Goal: Find specific page/section: Find specific page/section

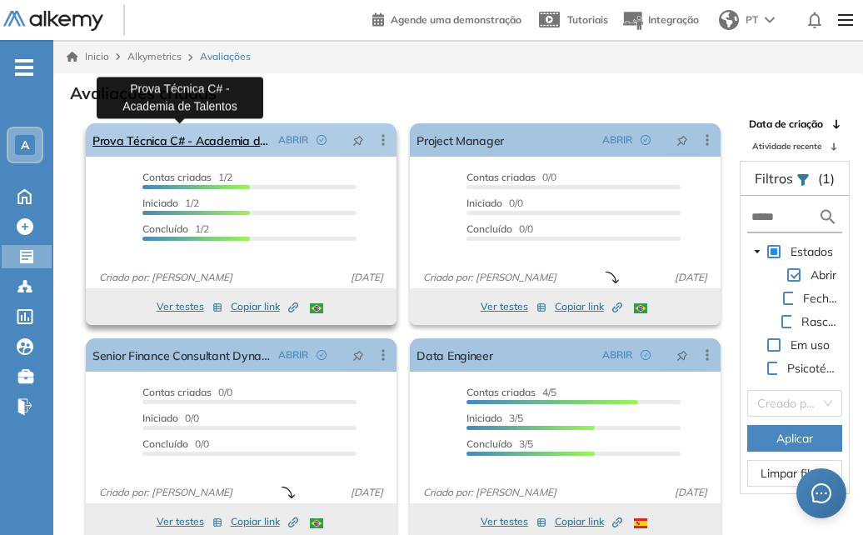
click at [213, 138] on link "Prova Técnica C# - Academia de Talentos" at bounding box center [182, 139] width 179 height 33
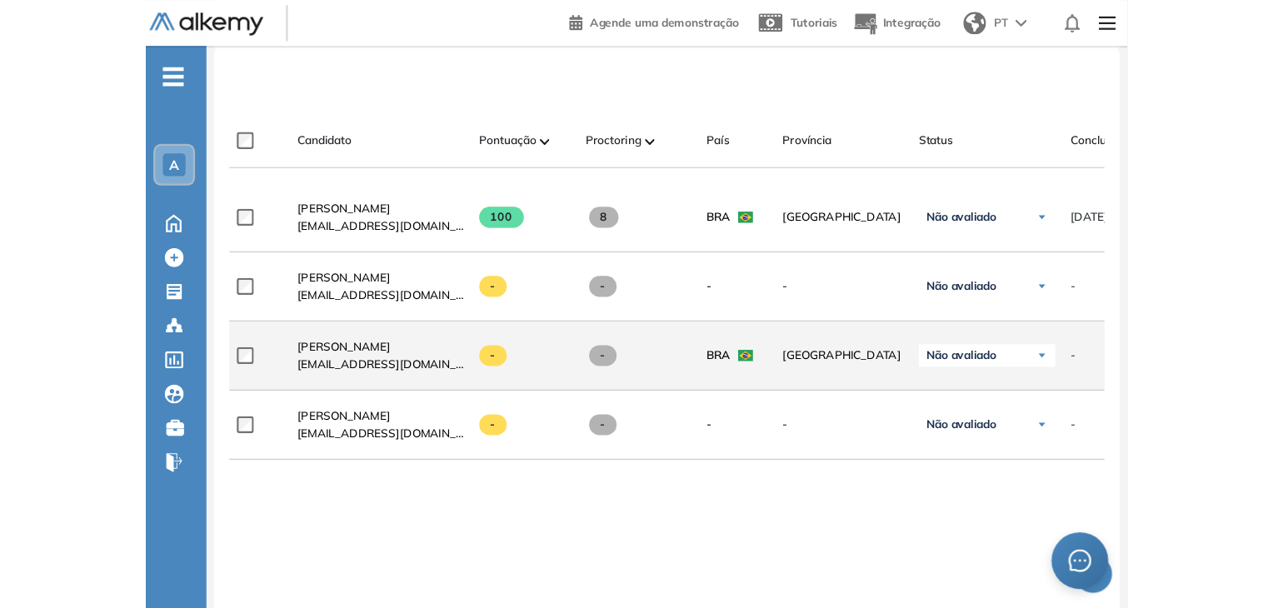
scroll to position [506, 0]
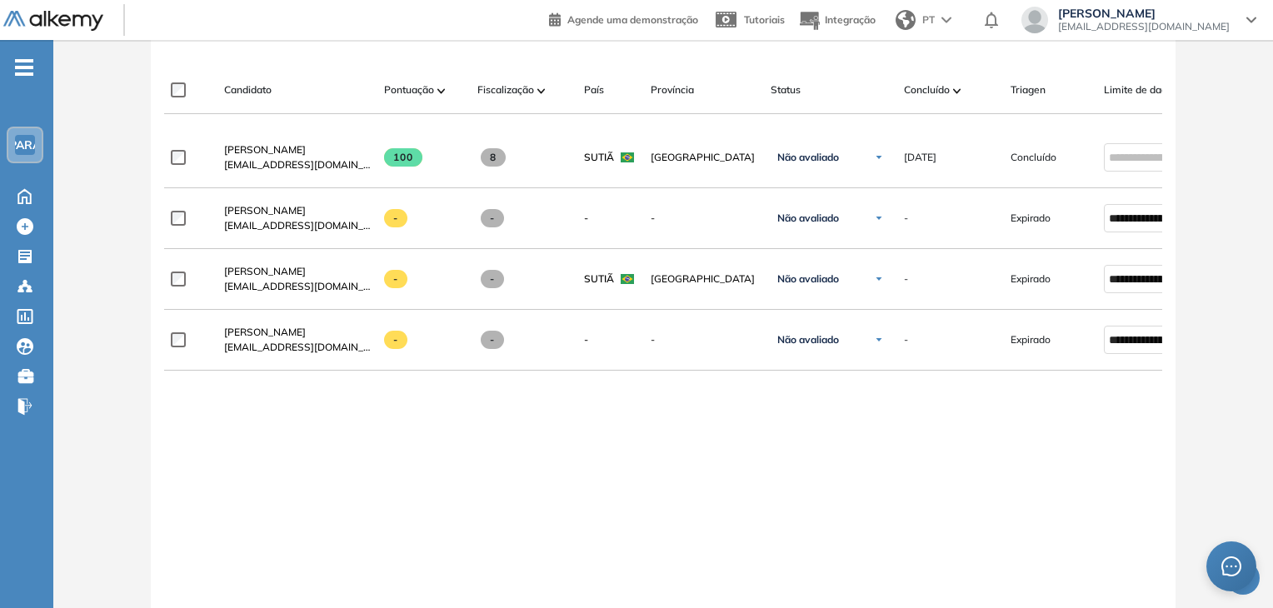
scroll to position [500, 0]
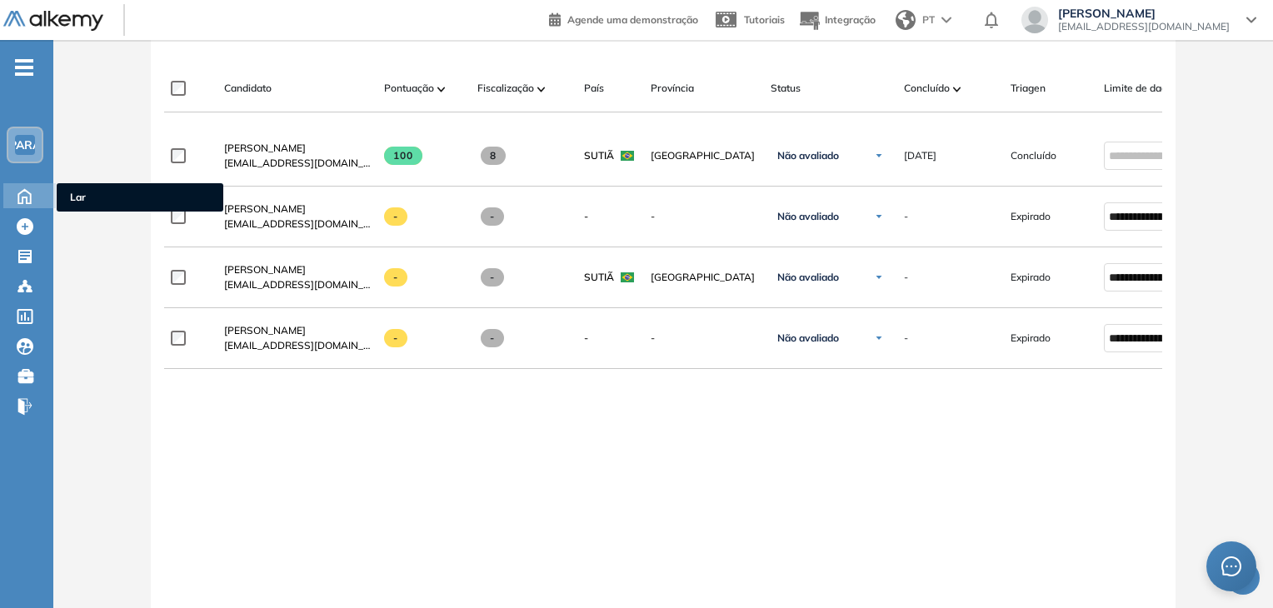
click at [23, 194] on icon at bounding box center [24, 195] width 29 height 20
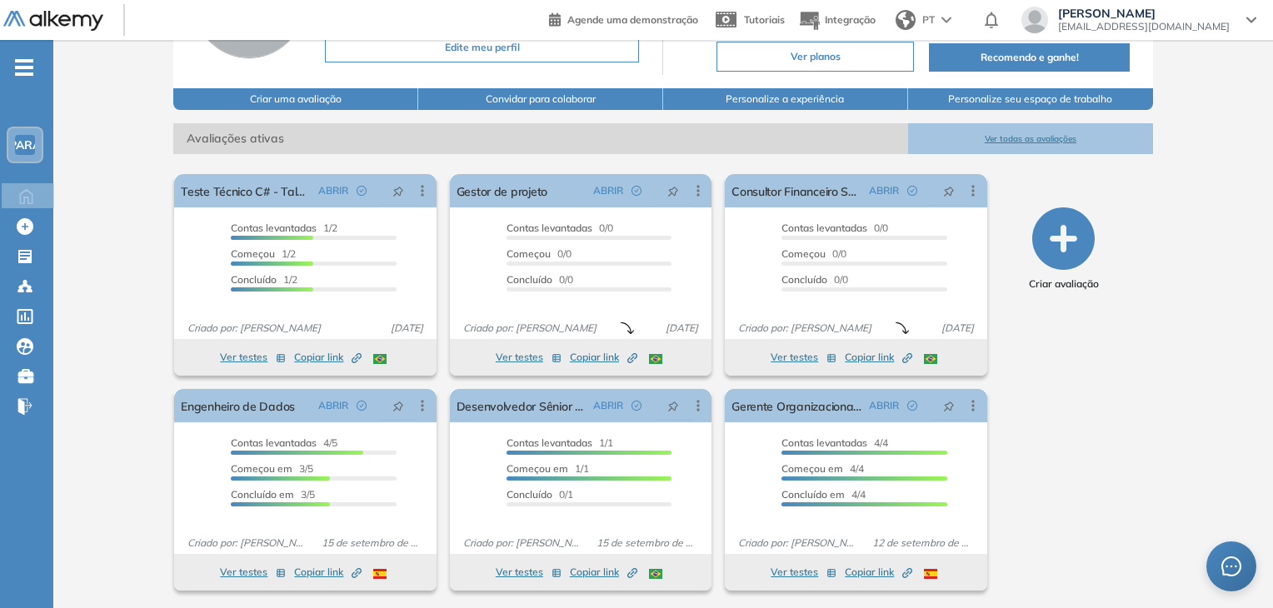
scroll to position [168, 0]
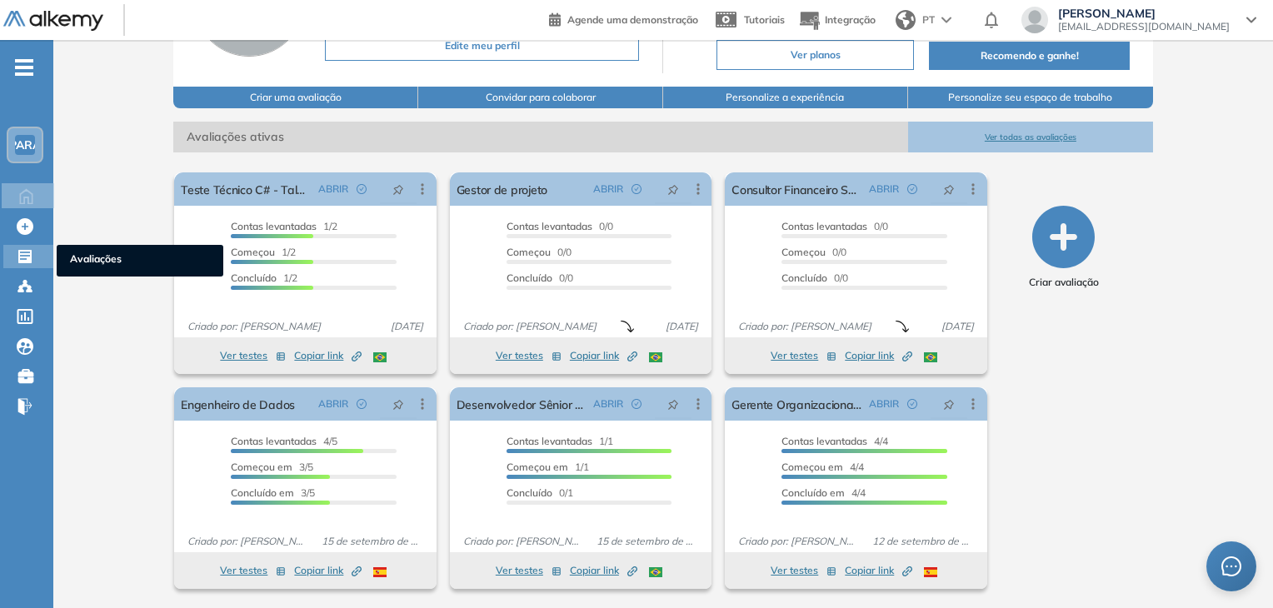
click at [23, 261] on icon at bounding box center [24, 256] width 13 height 13
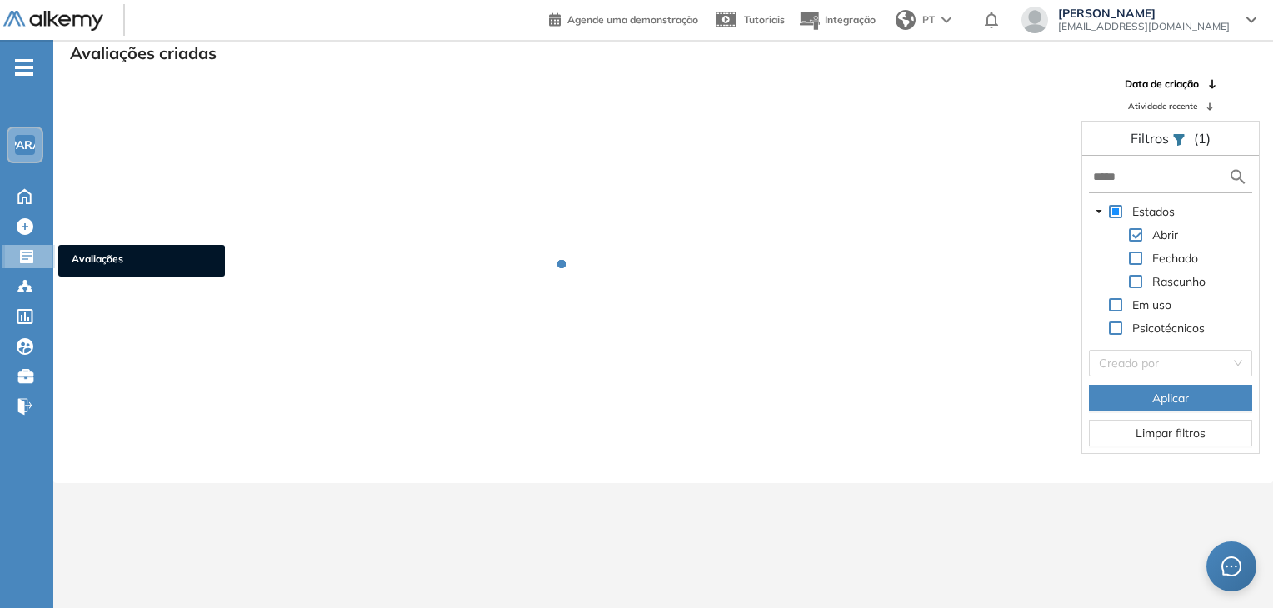
scroll to position [40, 0]
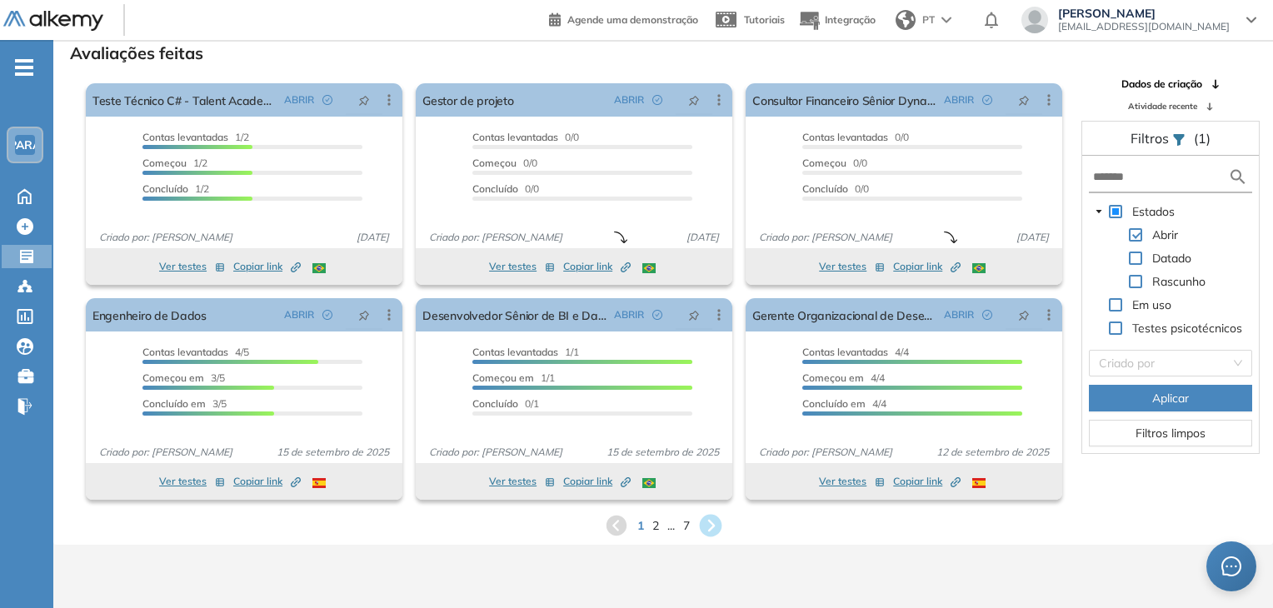
click at [710, 524] on icon at bounding box center [710, 526] width 23 height 23
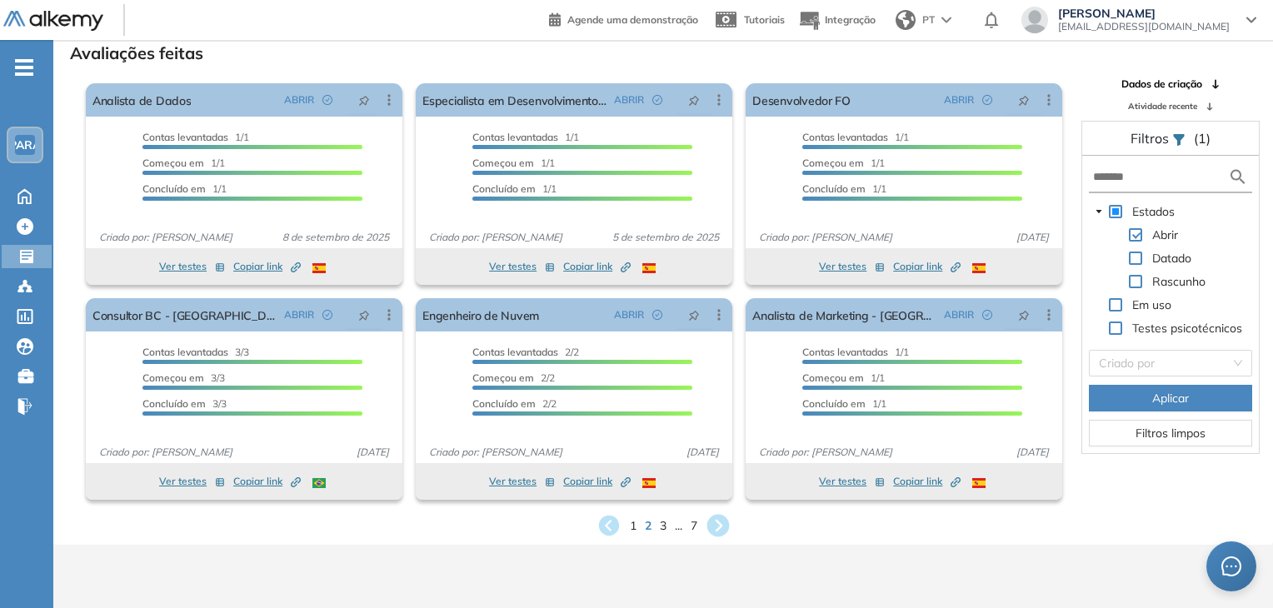
click at [717, 525] on icon at bounding box center [718, 526] width 23 height 23
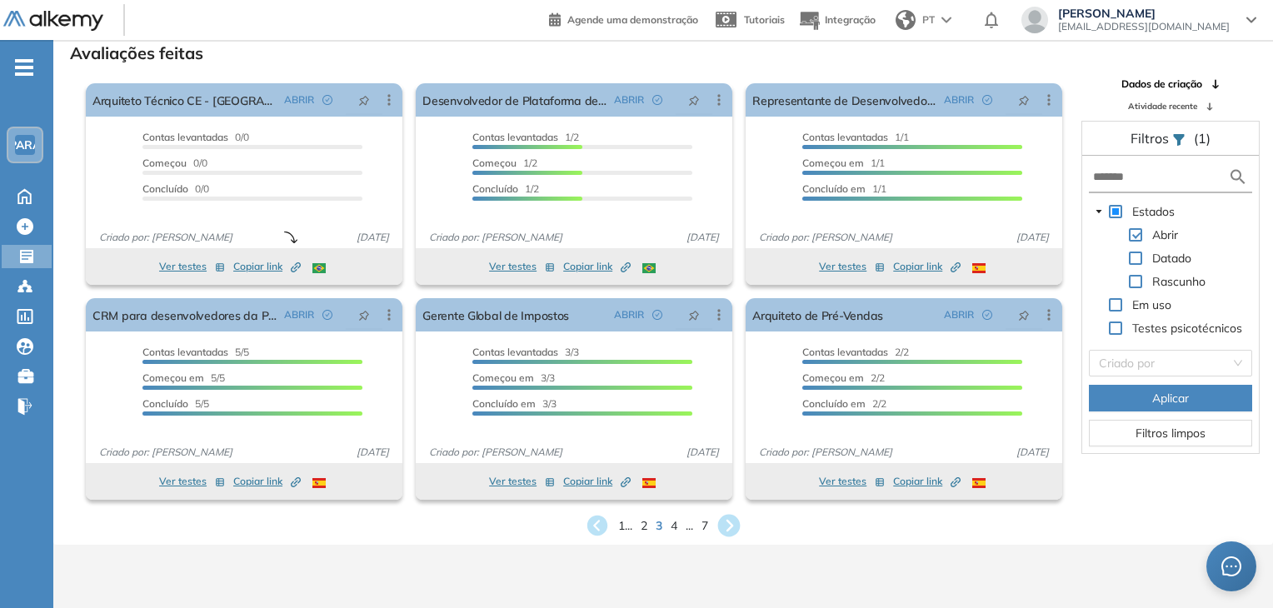
click at [717, 525] on div "1 ... 2 3 4 ... 7" at bounding box center [663, 525] width 1193 height 25
click at [724, 525] on icon at bounding box center [729, 526] width 23 height 23
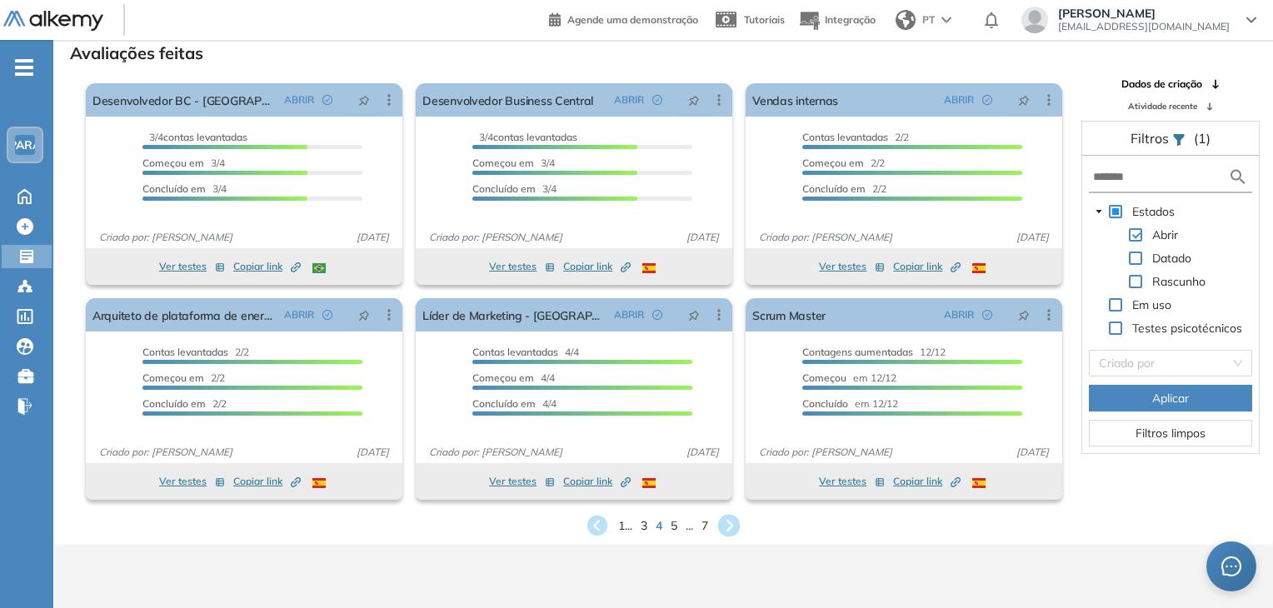
click at [732, 524] on icon at bounding box center [729, 526] width 23 height 23
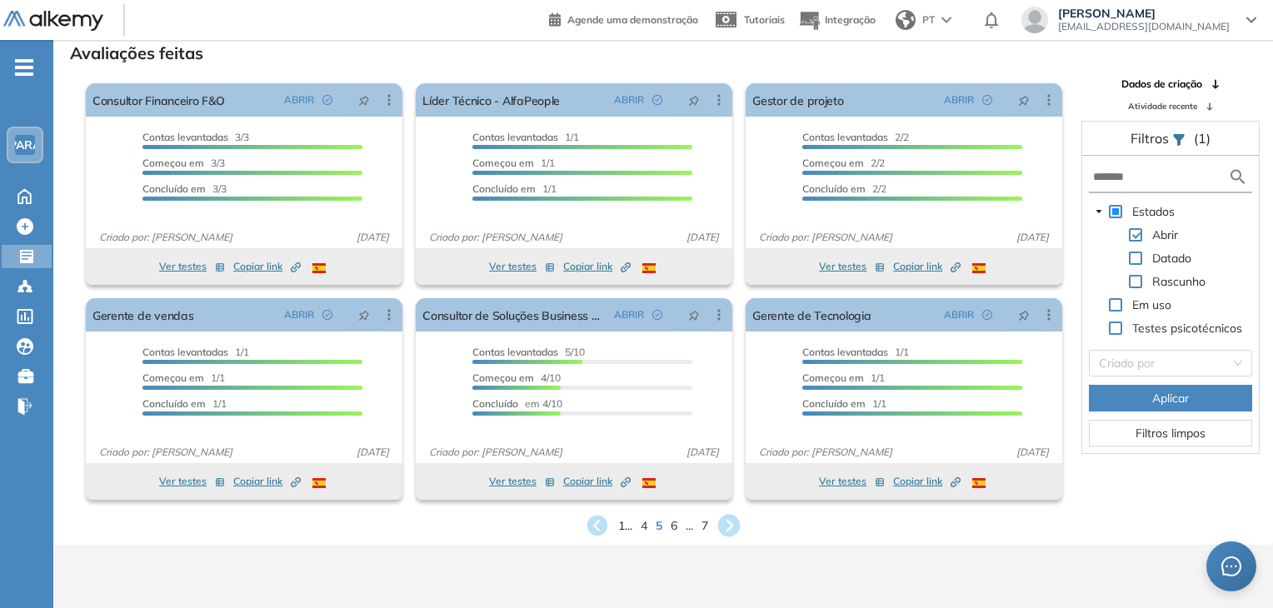
click at [723, 522] on icon at bounding box center [729, 526] width 23 height 23
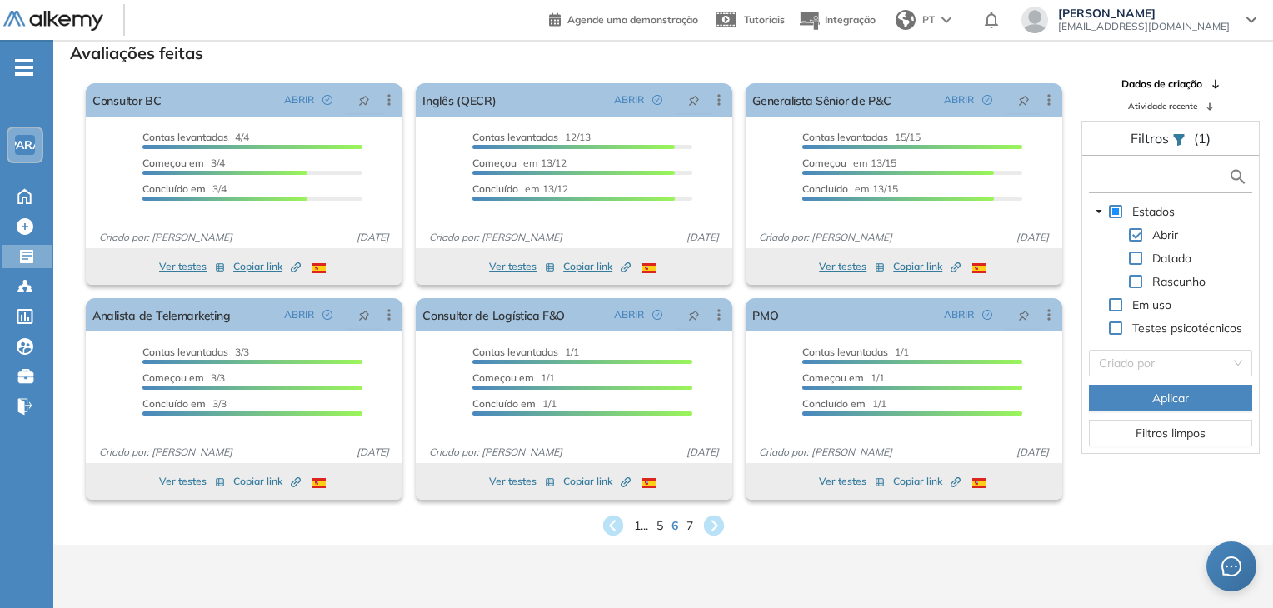
click at [1133, 178] on input "text" at bounding box center [1160, 177] width 135 height 18
type input "*"
type input "******"
click at [1145, 298] on font "Em uso" at bounding box center [1152, 305] width 39 height 15
click at [1117, 303] on span at bounding box center [1115, 304] width 13 height 13
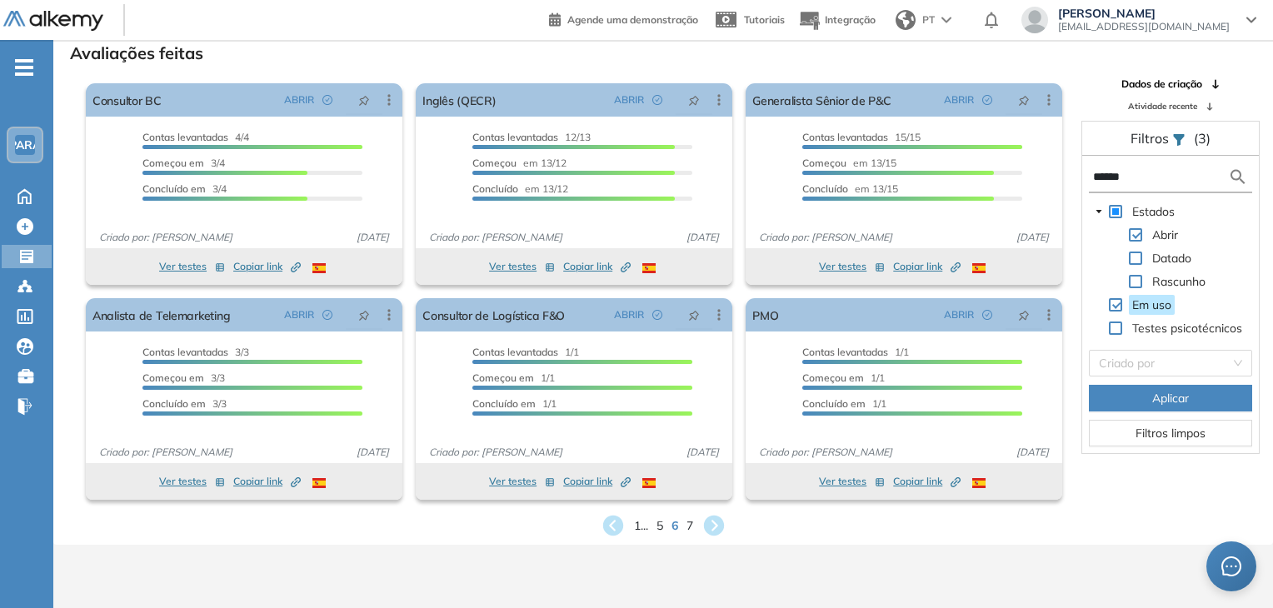
click at [1122, 327] on span at bounding box center [1115, 328] width 13 height 13
click at [1183, 181] on input "******" at bounding box center [1160, 177] width 135 height 18
click at [1207, 394] on button "Aplicar" at bounding box center [1170, 398] width 163 height 27
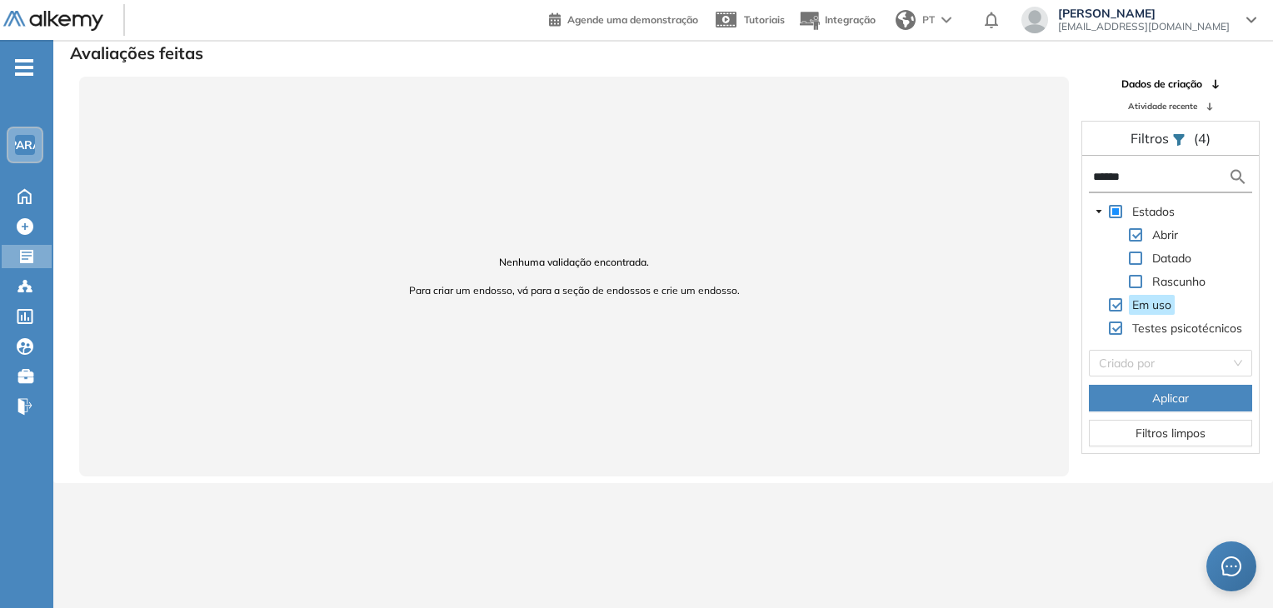
click at [1115, 179] on input "******" at bounding box center [1160, 177] width 135 height 18
click at [1115, 180] on input "******" at bounding box center [1160, 177] width 135 height 18
click at [30, 256] on icon at bounding box center [26, 256] width 13 height 13
click at [33, 194] on icon at bounding box center [24, 195] width 29 height 20
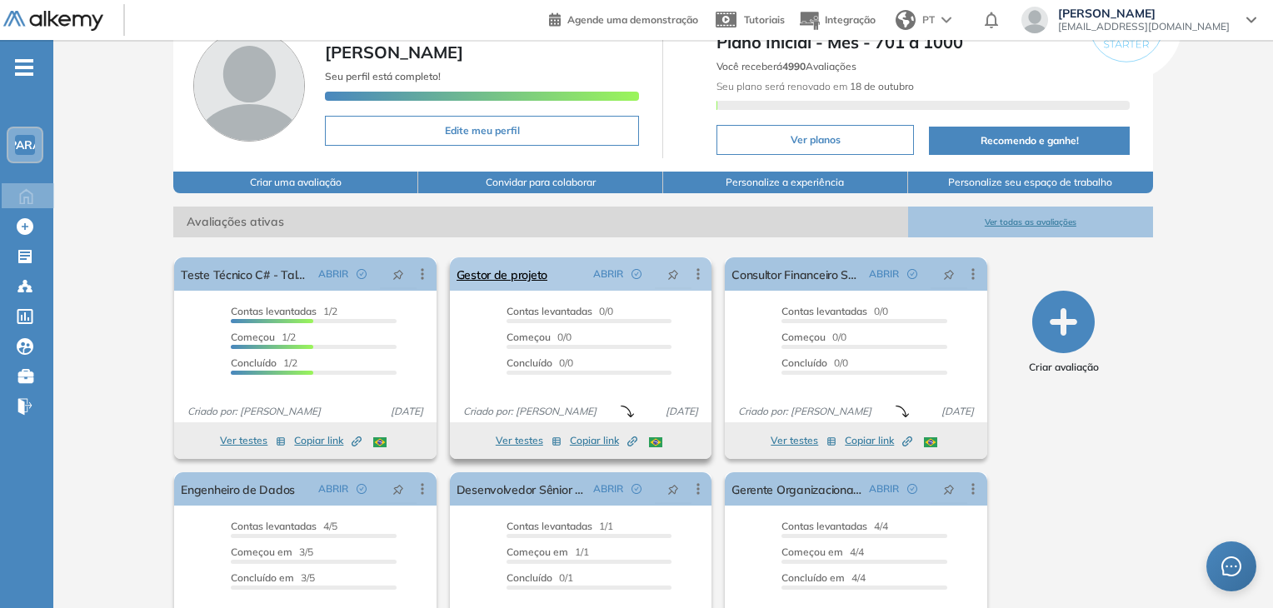
scroll to position [168, 0]
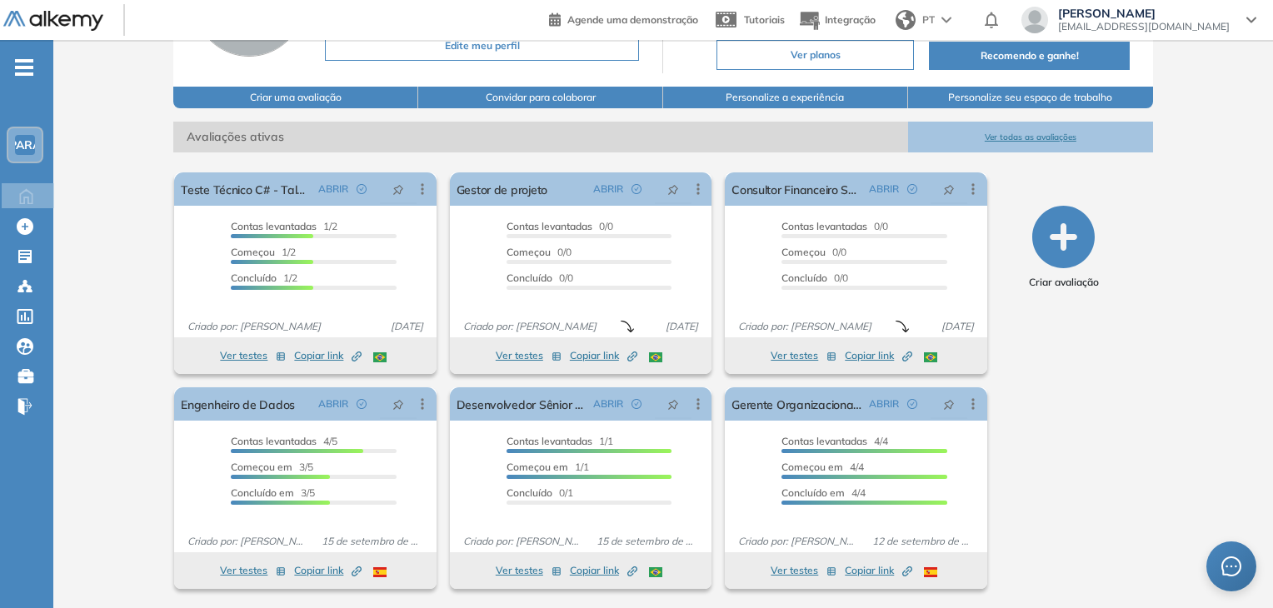
click at [1033, 138] on font "Ver todas as avaliações" at bounding box center [1031, 137] width 92 height 11
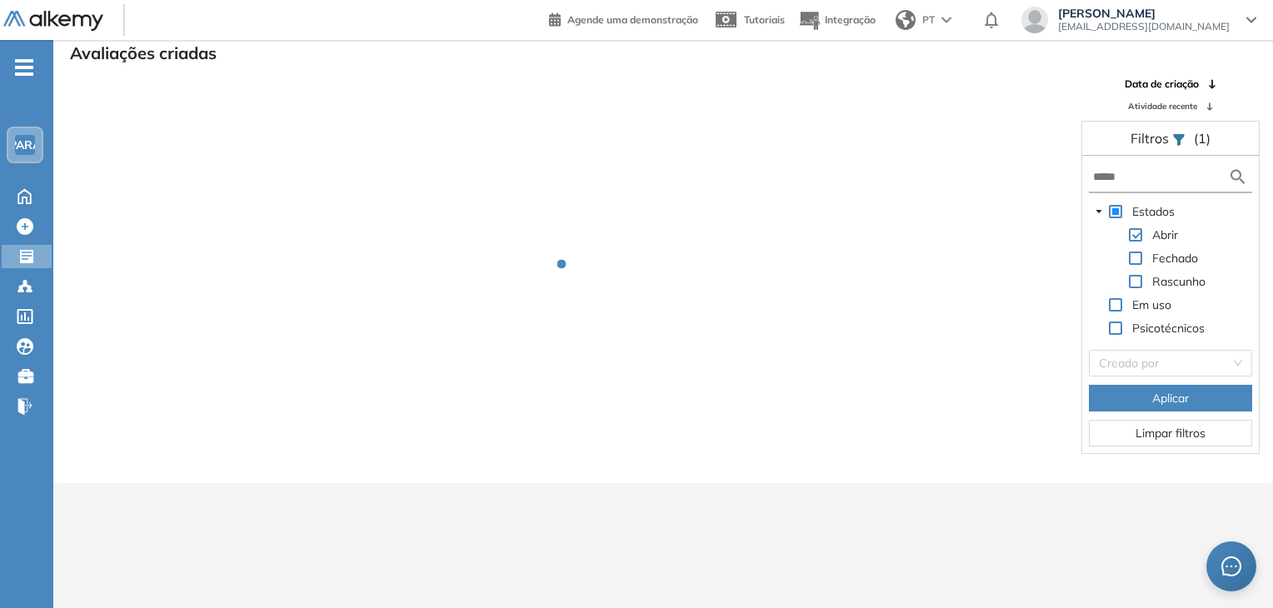
scroll to position [40, 0]
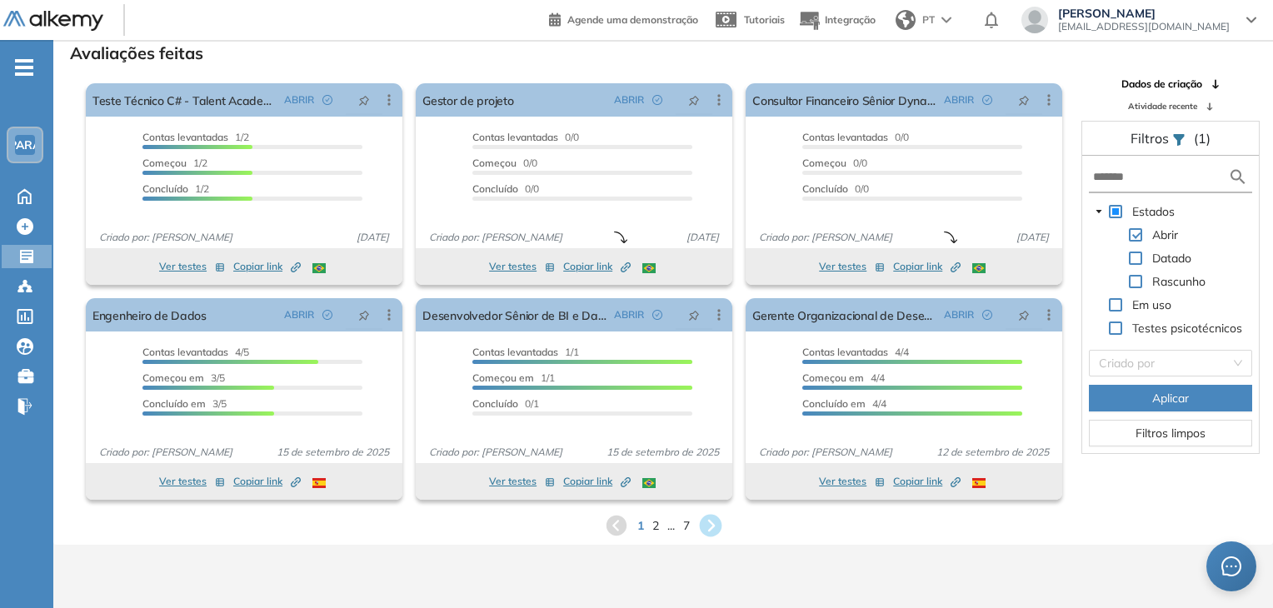
click at [709, 526] on icon at bounding box center [710, 526] width 23 height 23
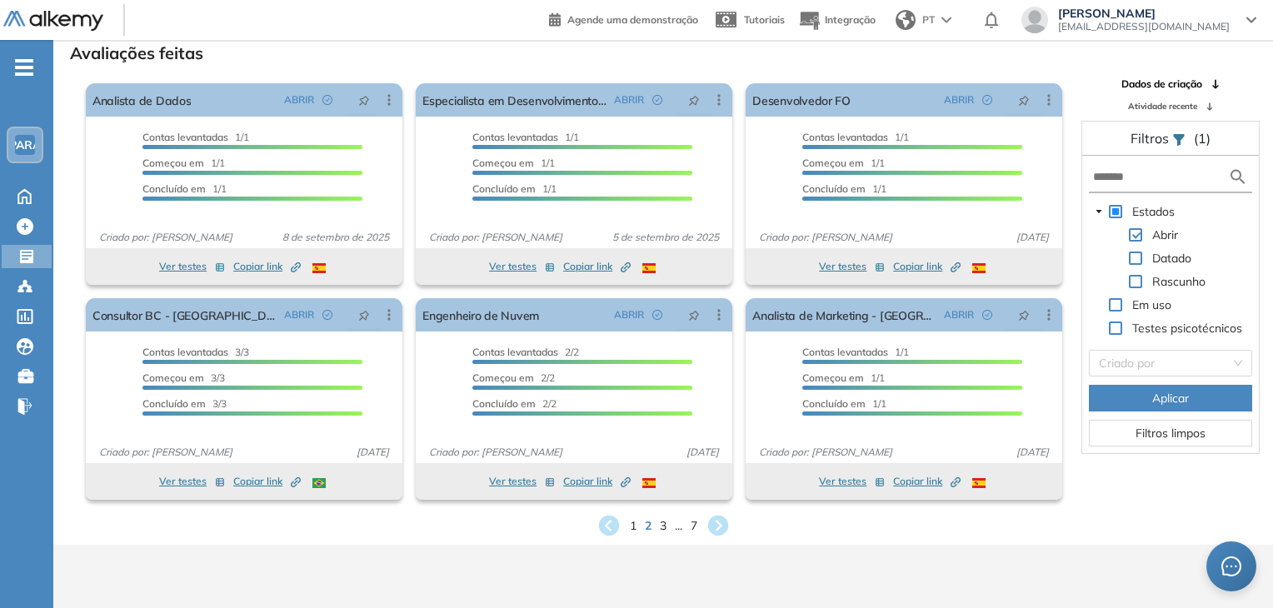
click at [721, 525] on icon at bounding box center [718, 525] width 25 height 25
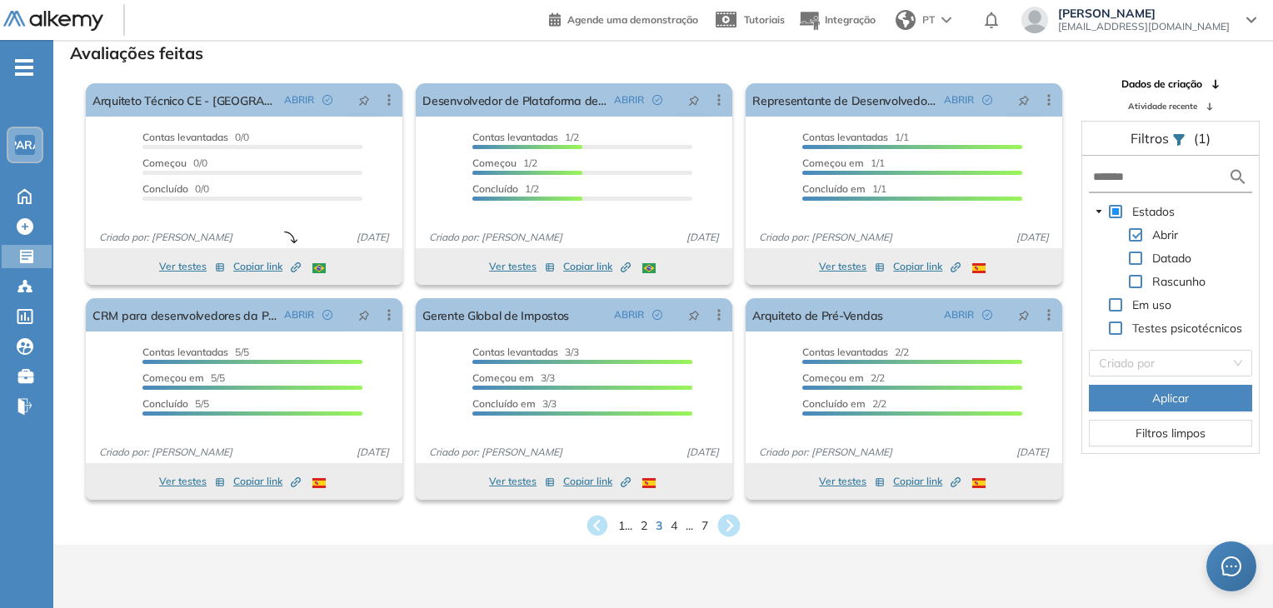
click at [728, 523] on icon at bounding box center [729, 526] width 23 height 23
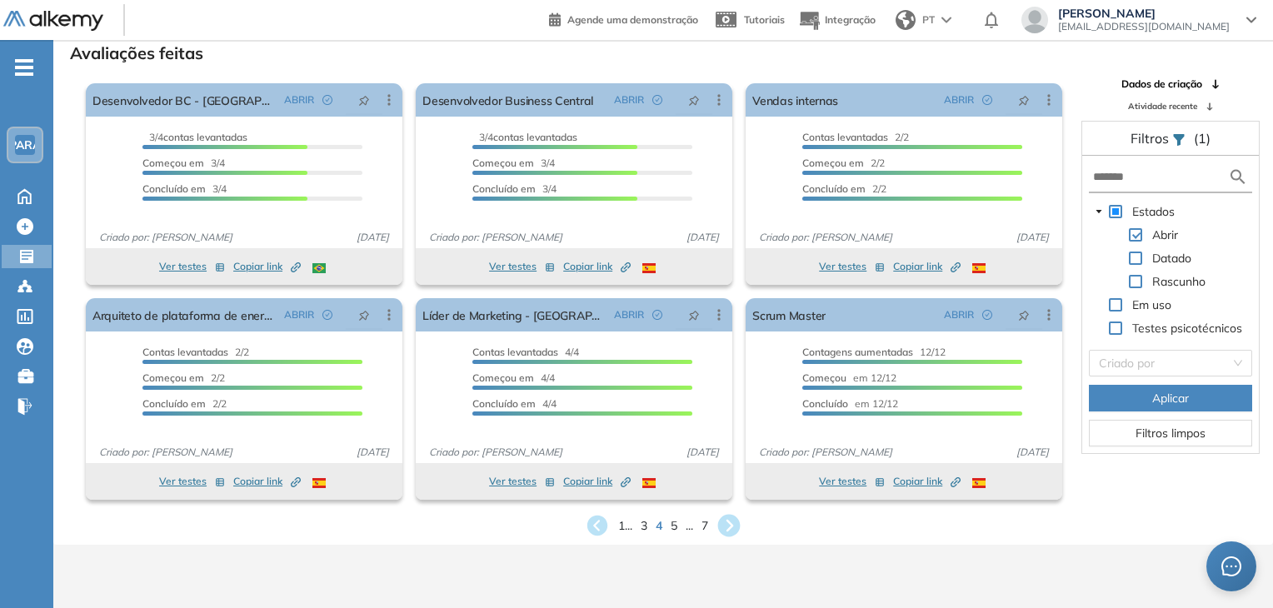
click at [728, 523] on icon at bounding box center [729, 526] width 23 height 23
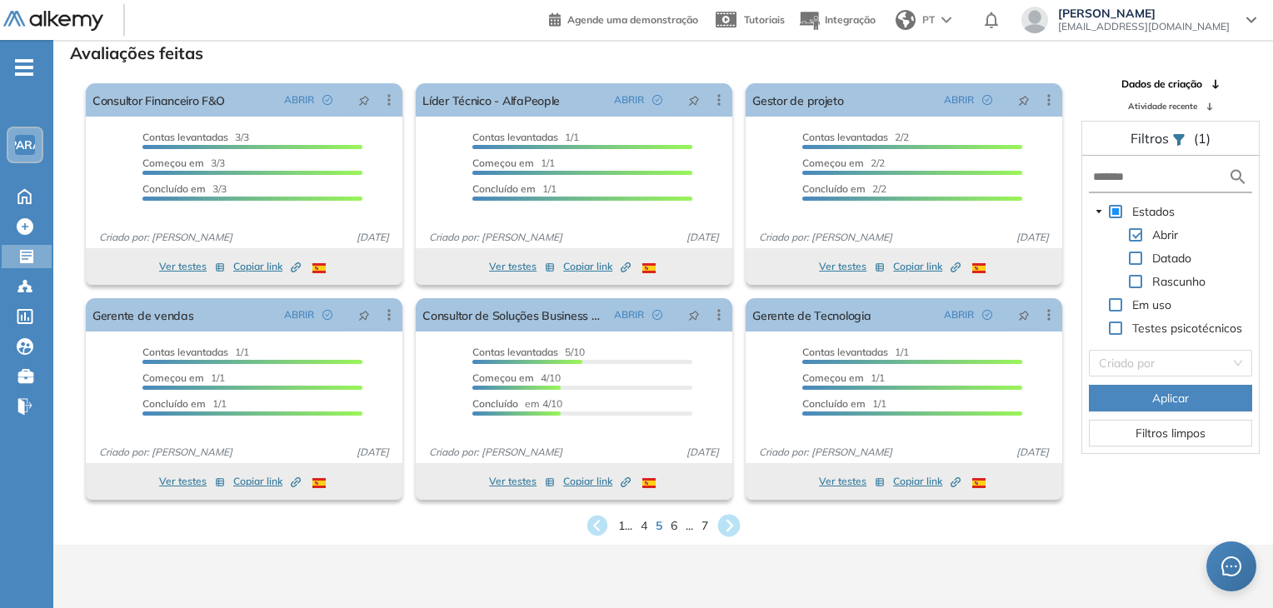
click at [730, 527] on icon at bounding box center [729, 526] width 23 height 23
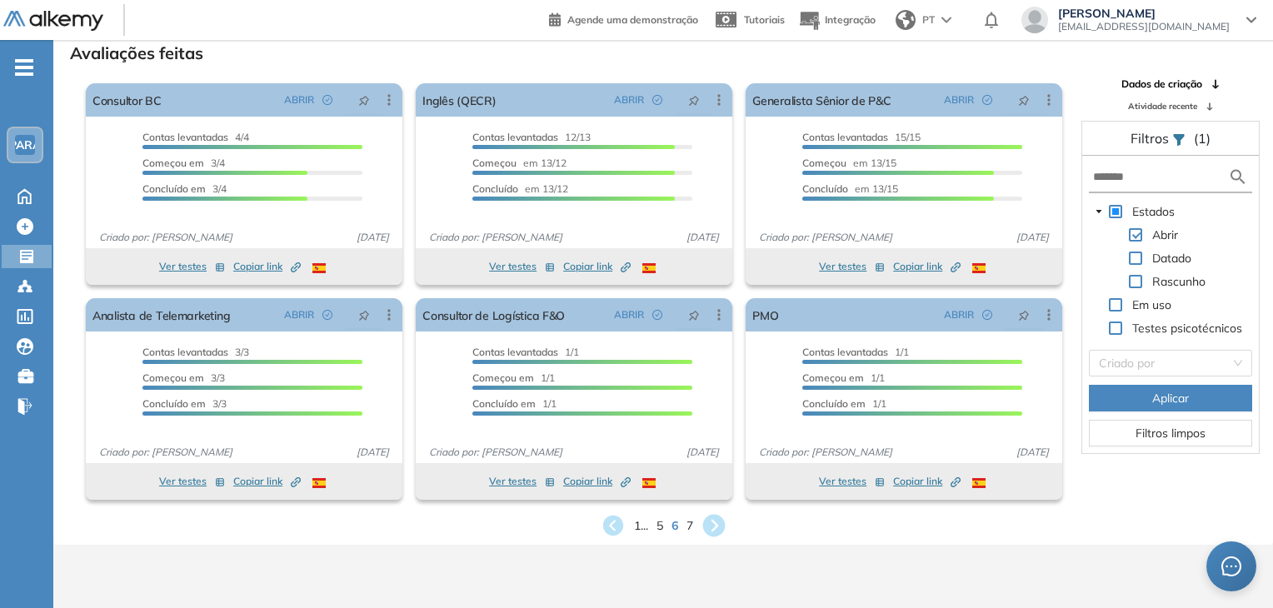
click at [718, 523] on icon at bounding box center [714, 527] width 28 height 28
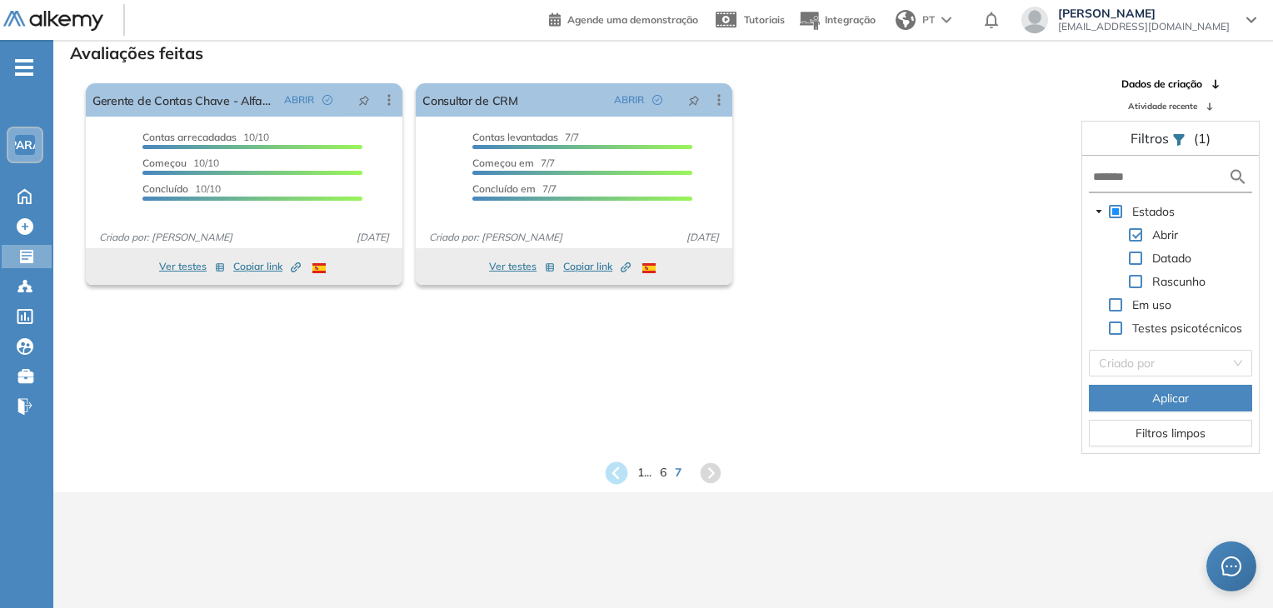
click at [610, 476] on icon at bounding box center [616, 473] width 23 height 23
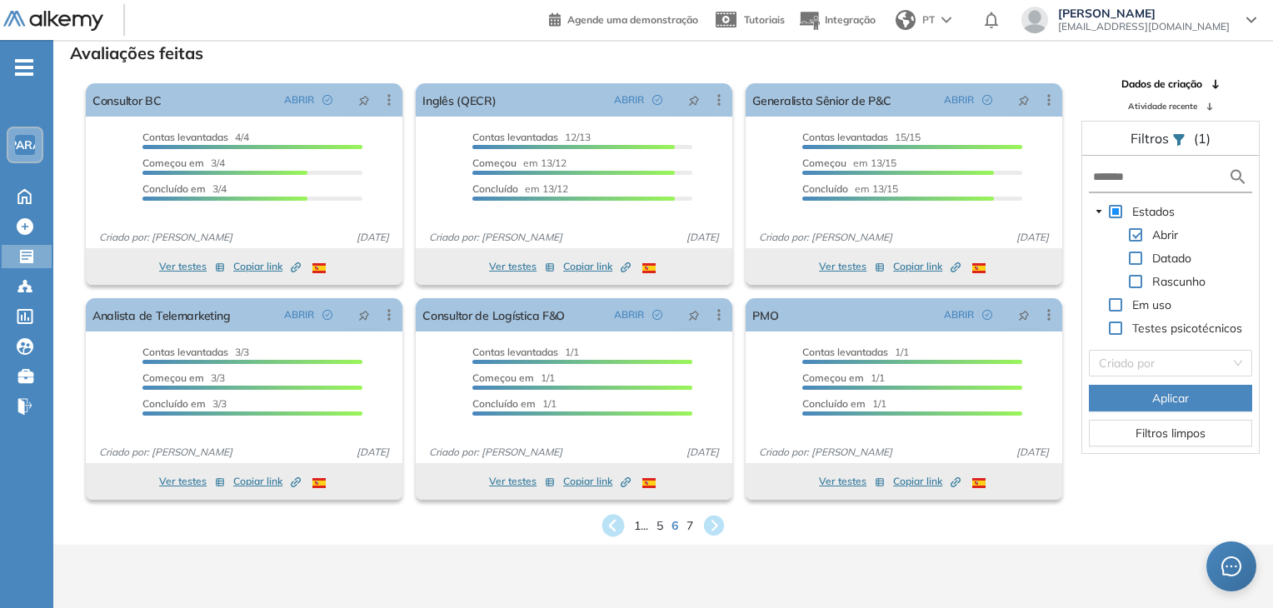
click at [610, 526] on icon at bounding box center [613, 526] width 23 height 23
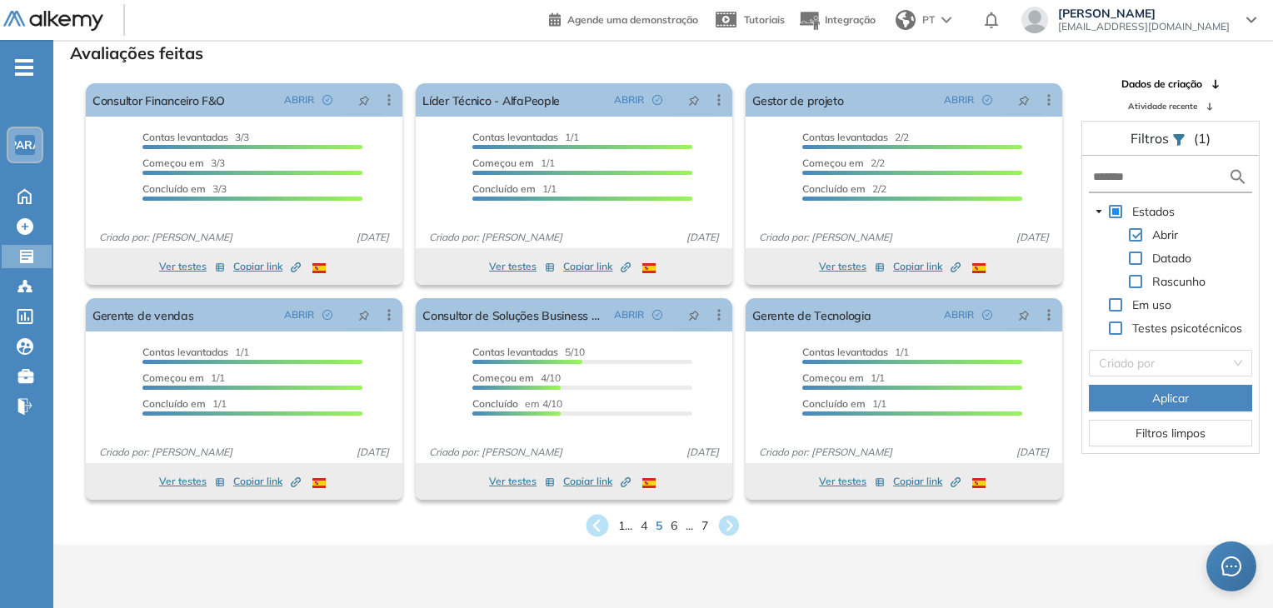
click at [596, 526] on icon at bounding box center [598, 526] width 23 height 23
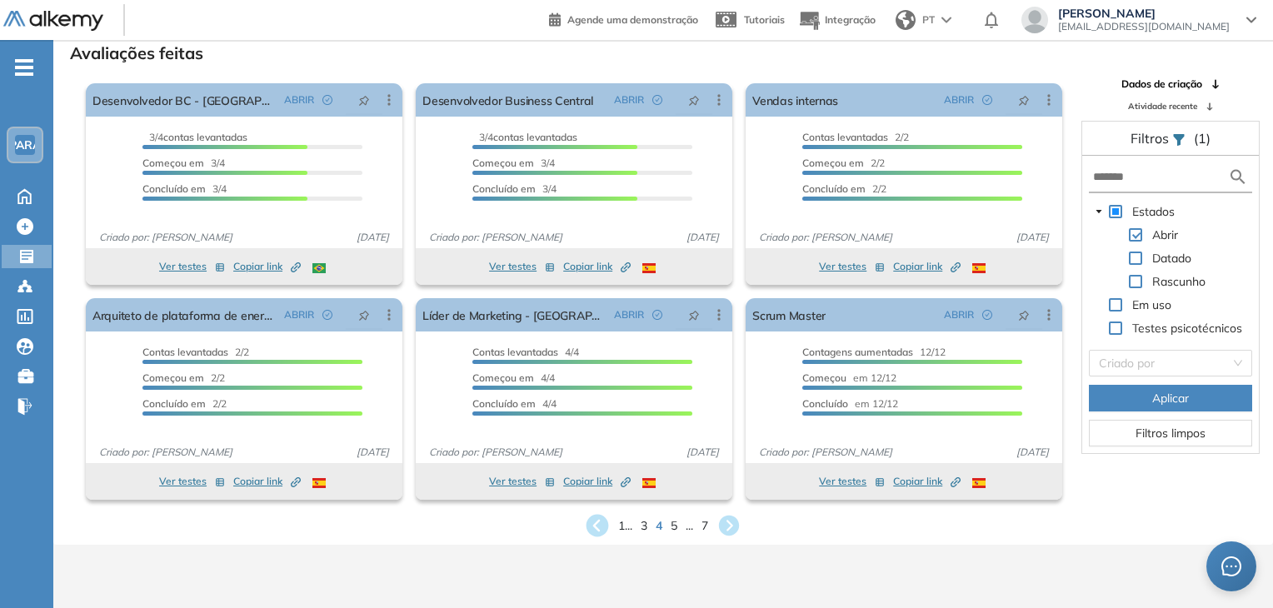
click at [596, 526] on icon at bounding box center [598, 526] width 23 height 23
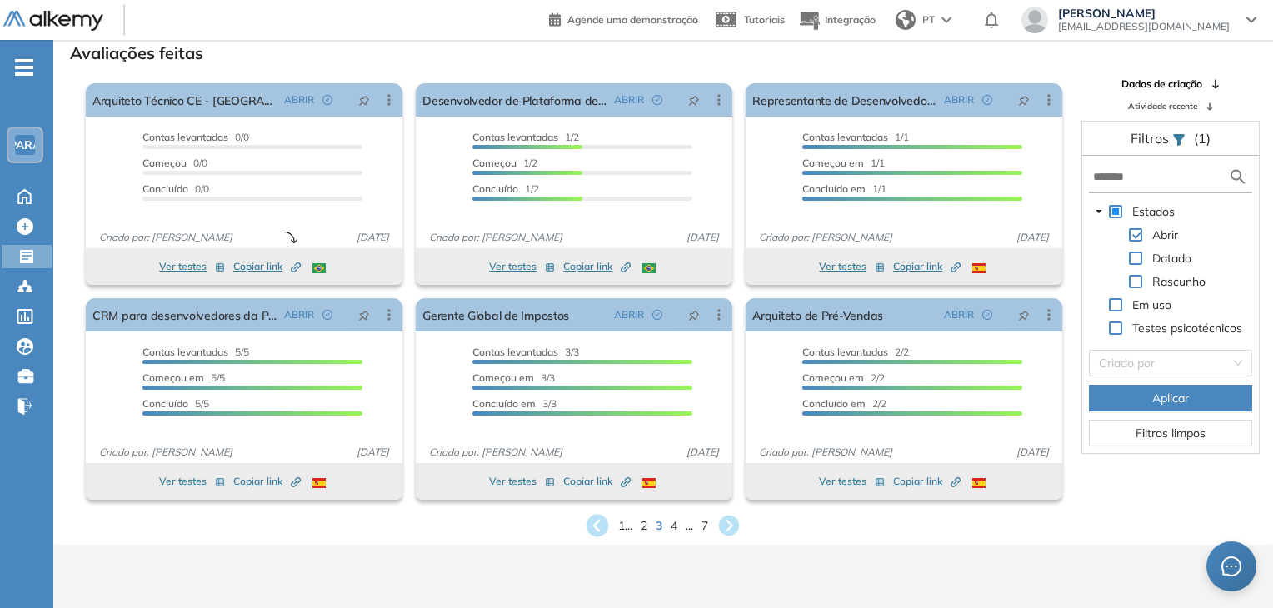
click at [597, 525] on icon at bounding box center [598, 526] width 23 height 23
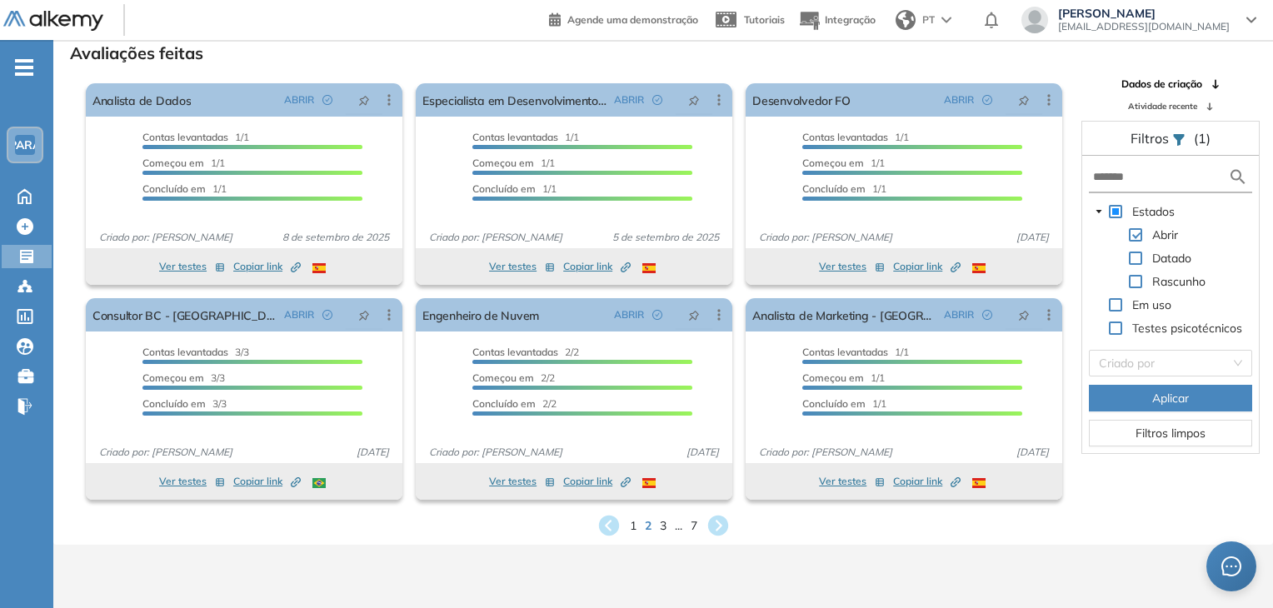
click at [597, 524] on icon at bounding box center [609, 525] width 25 height 25
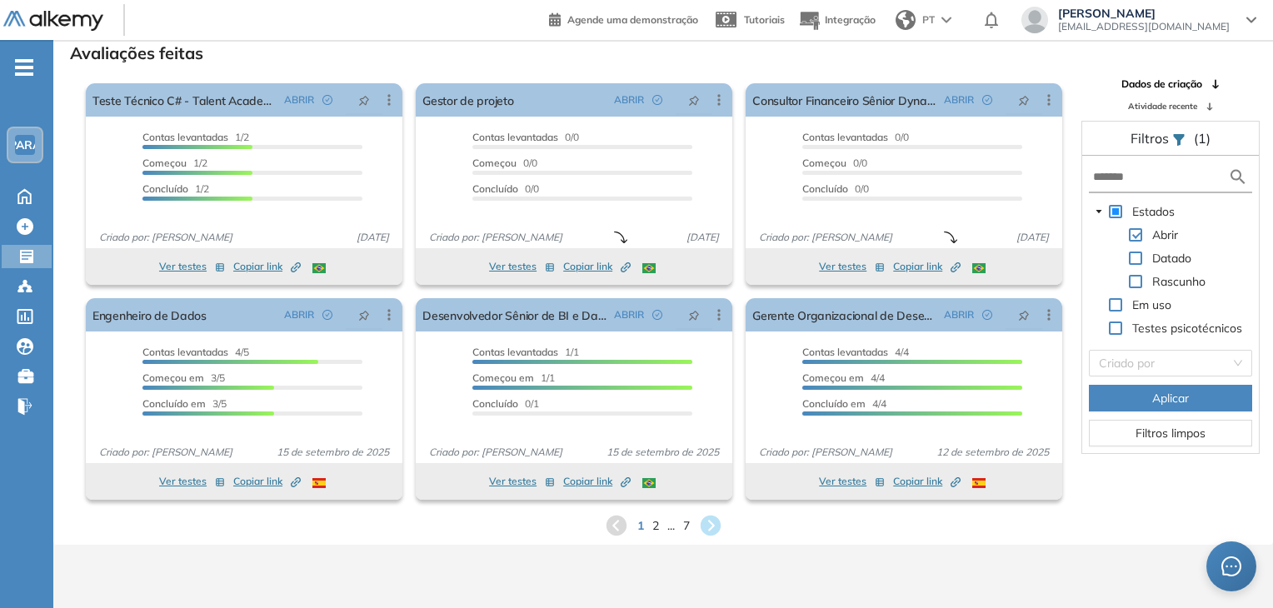
click at [618, 531] on icon at bounding box center [616, 526] width 20 height 20
click at [616, 524] on icon at bounding box center [616, 526] width 20 height 20
click at [615, 524] on icon at bounding box center [616, 525] width 25 height 25
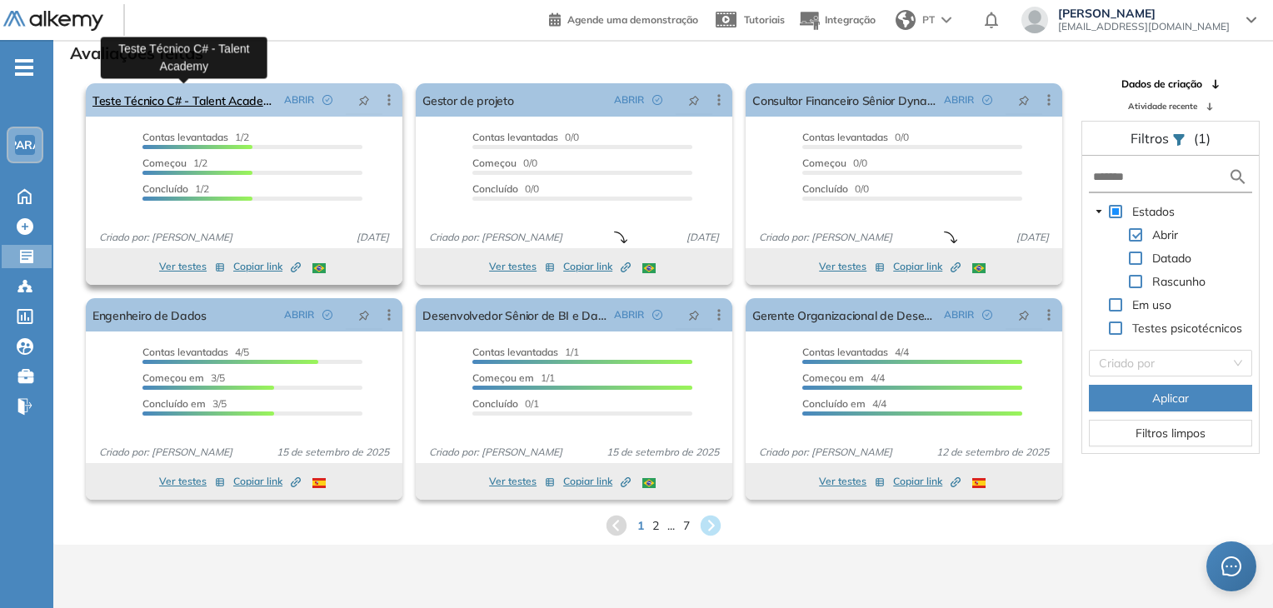
click at [189, 106] on font "Teste Técnico C# - Talent Academy" at bounding box center [186, 100] width 187 height 15
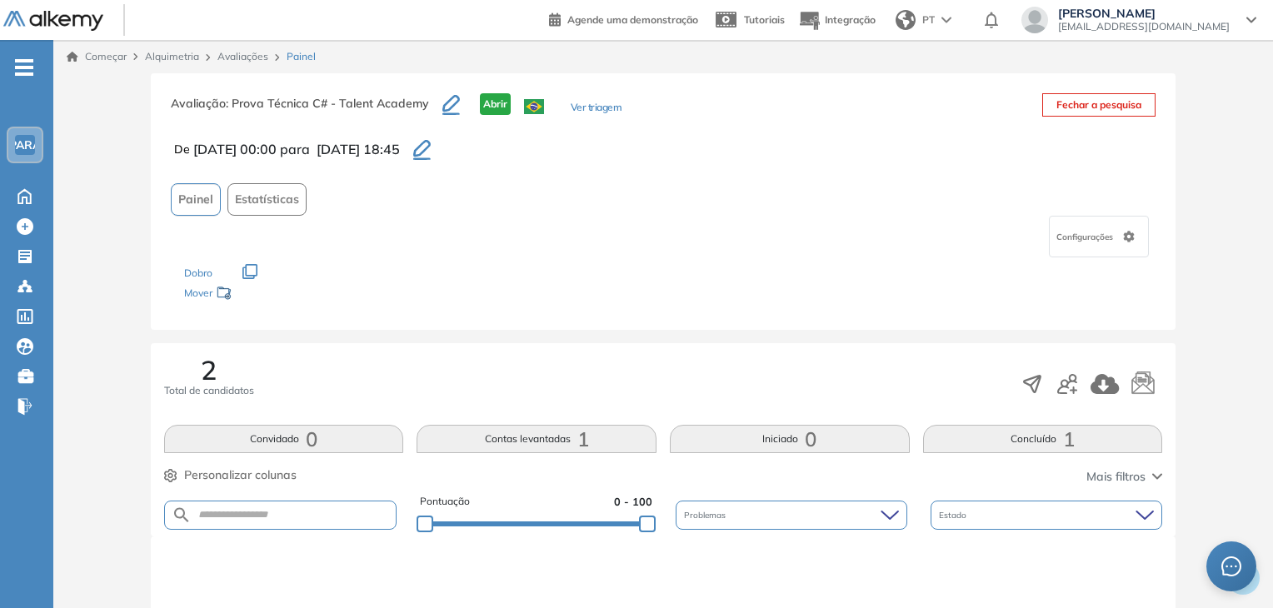
scroll to position [333, 0]
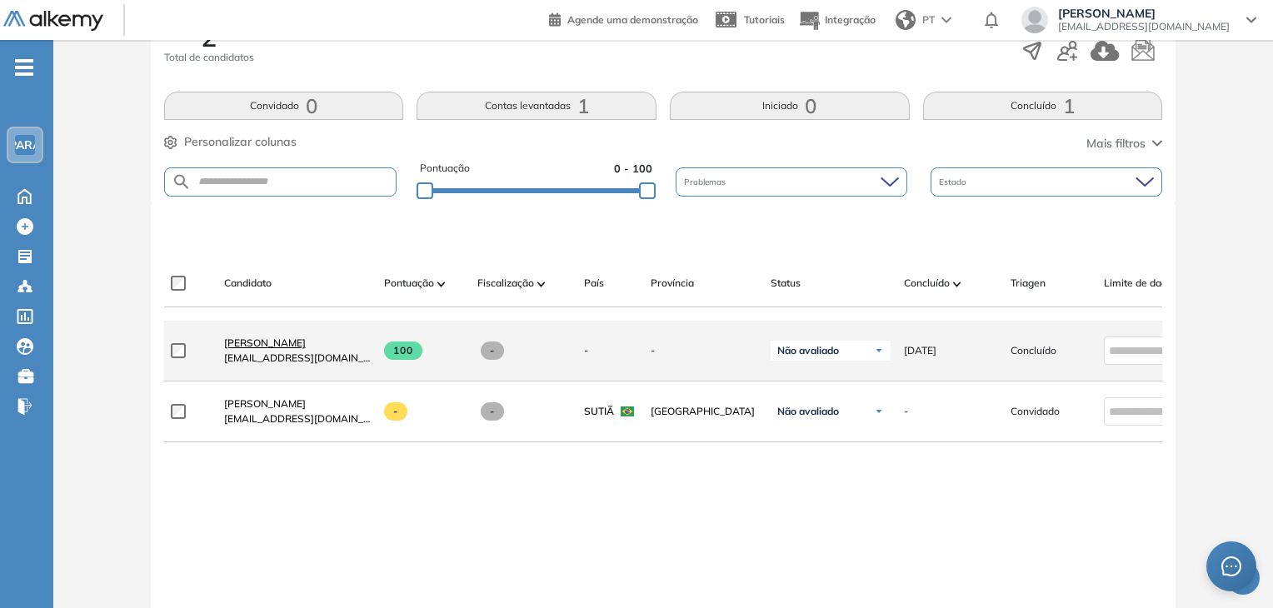
click at [259, 343] on font "Adilson Antas Júnior" at bounding box center [265, 343] width 82 height 13
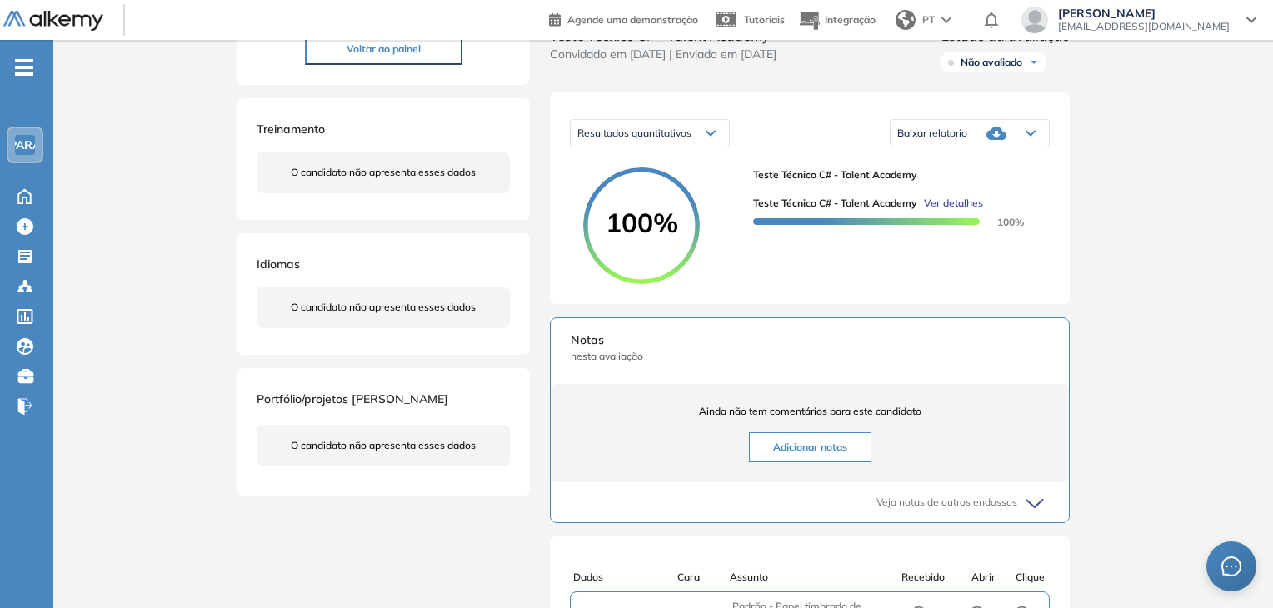
scroll to position [173, 0]
